Goal: Check status: Check status

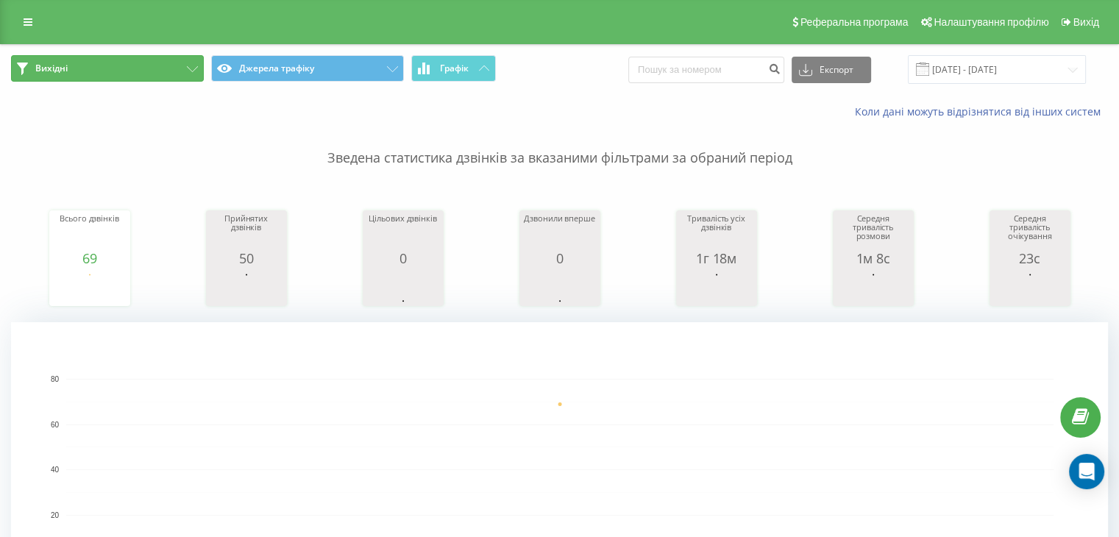
click at [191, 63] on button "Вихідні" at bounding box center [107, 68] width 193 height 26
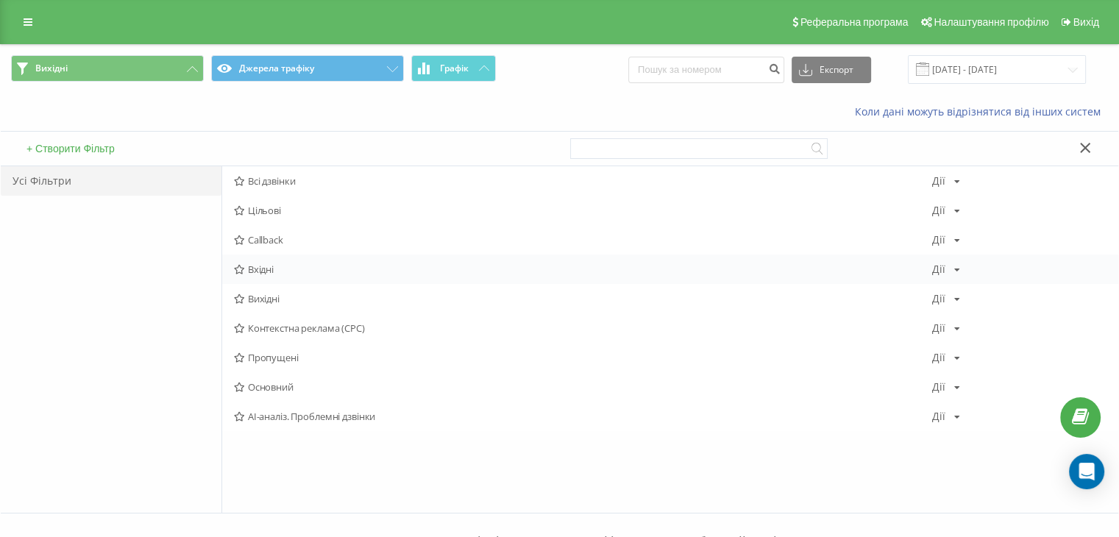
click at [283, 269] on span "Вхідні" at bounding box center [583, 269] width 698 height 10
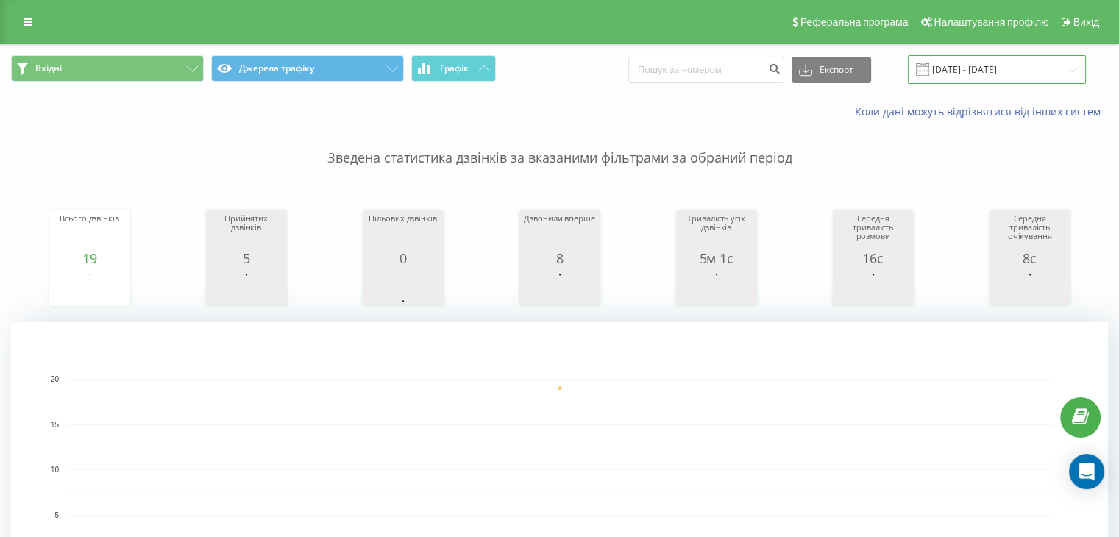
click at [1050, 66] on input "[DATE] - [DATE]" at bounding box center [997, 69] width 178 height 29
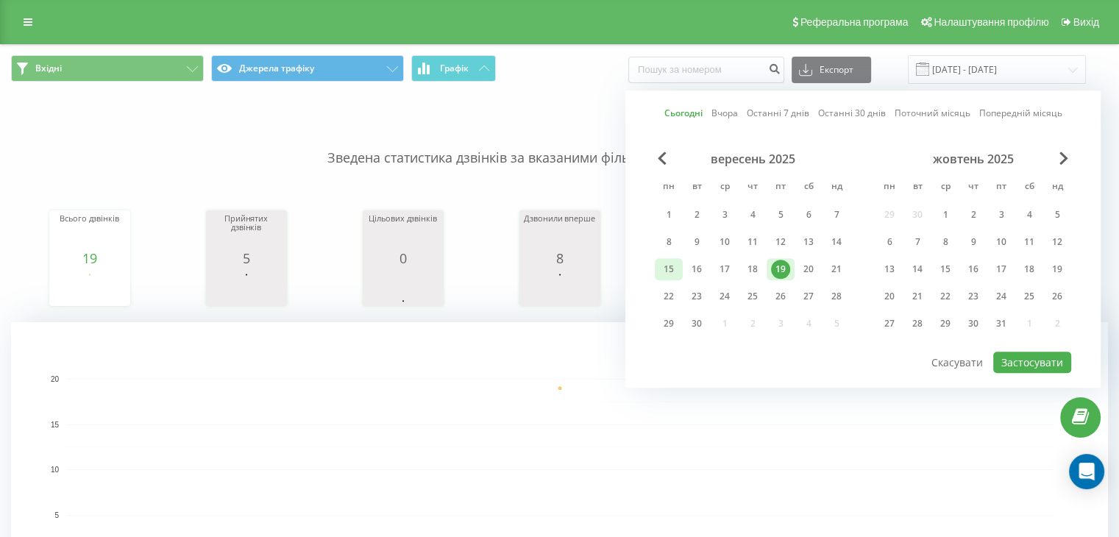
click at [673, 273] on div "15" at bounding box center [668, 269] width 19 height 19
click at [782, 260] on div "19" at bounding box center [780, 269] width 19 height 19
click at [1033, 355] on button "Застосувати" at bounding box center [1033, 362] width 78 height 21
type input "[DATE] - [DATE]"
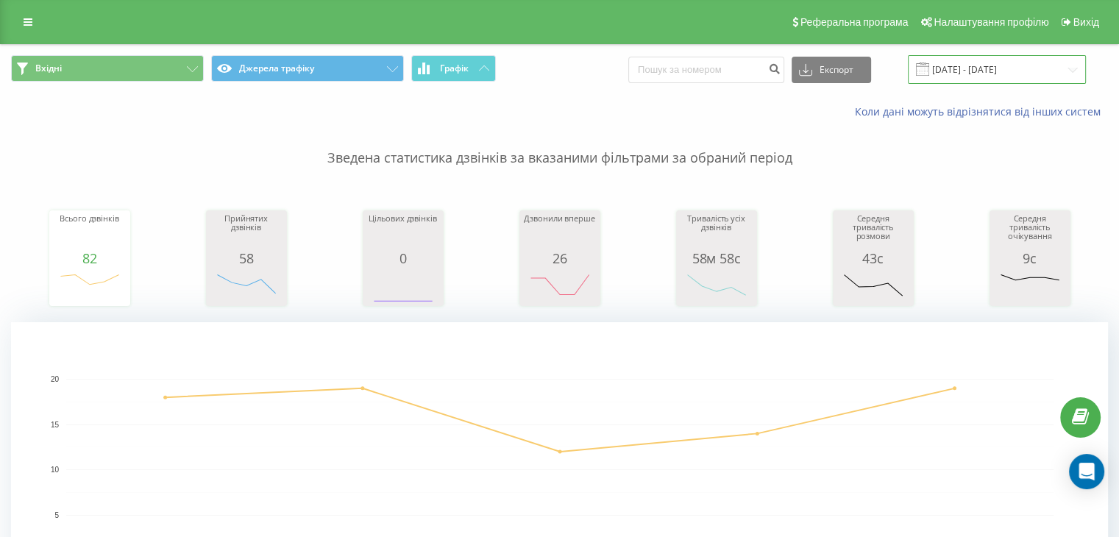
click at [991, 66] on input "[DATE] - [DATE]" at bounding box center [997, 69] width 178 height 29
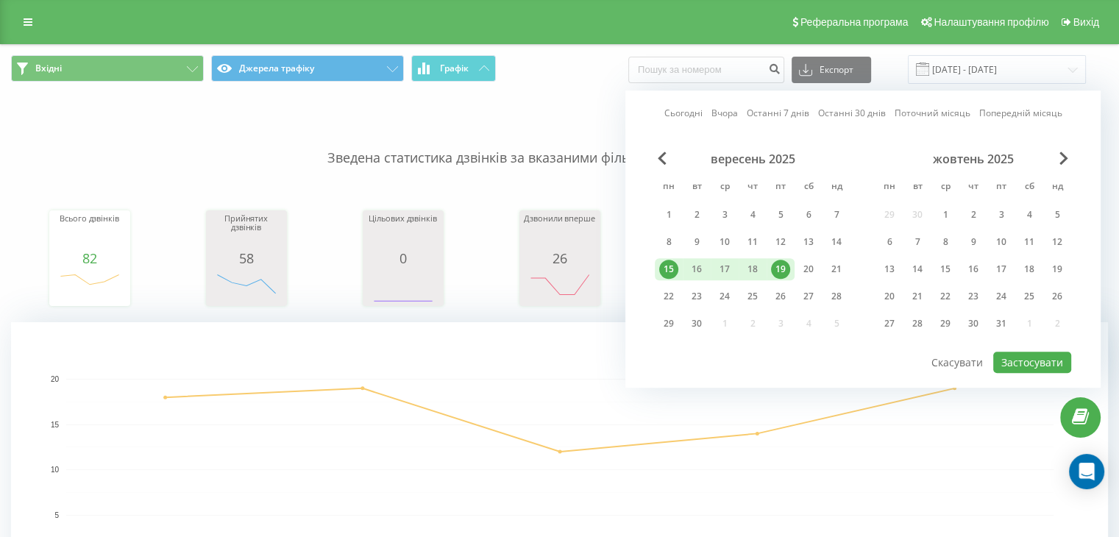
click at [781, 266] on div "19" at bounding box center [780, 269] width 19 height 19
click at [678, 269] on div "15" at bounding box center [668, 269] width 19 height 19
drag, startPoint x: 1027, startPoint y: 364, endPoint x: 866, endPoint y: 313, distance: 169.0
click at [1027, 365] on button "Застосувати" at bounding box center [1033, 362] width 78 height 21
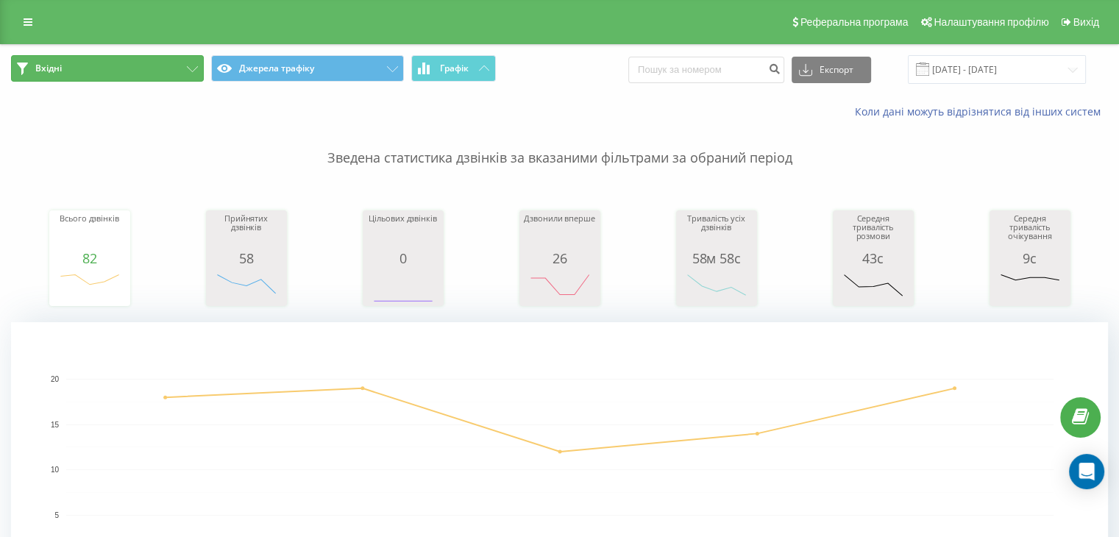
click at [171, 71] on button "Вхідні" at bounding box center [107, 68] width 193 height 26
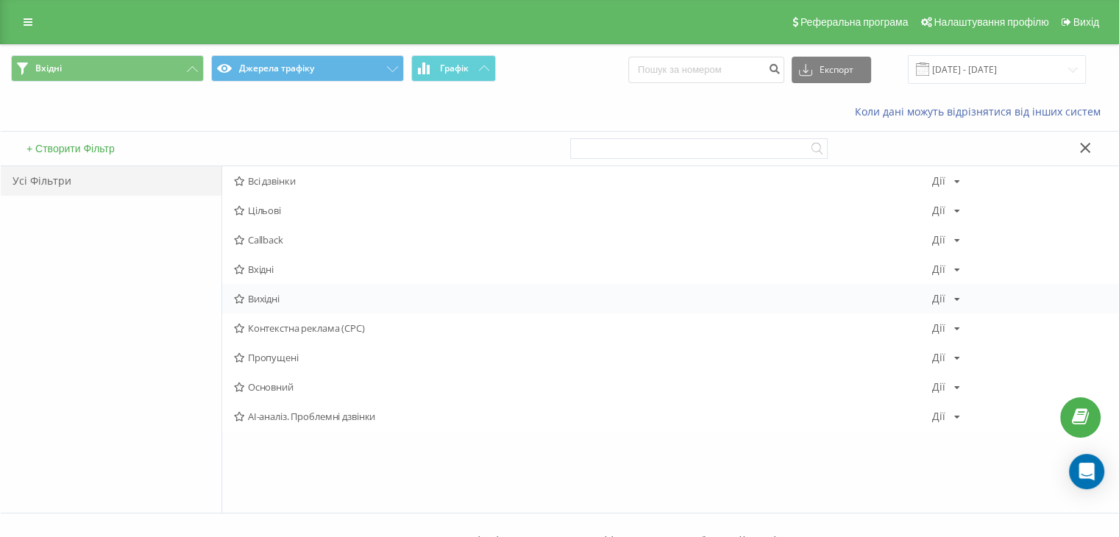
click at [279, 300] on span "Вихідні" at bounding box center [583, 299] width 698 height 10
